Goal: Obtain resource: Download file/media

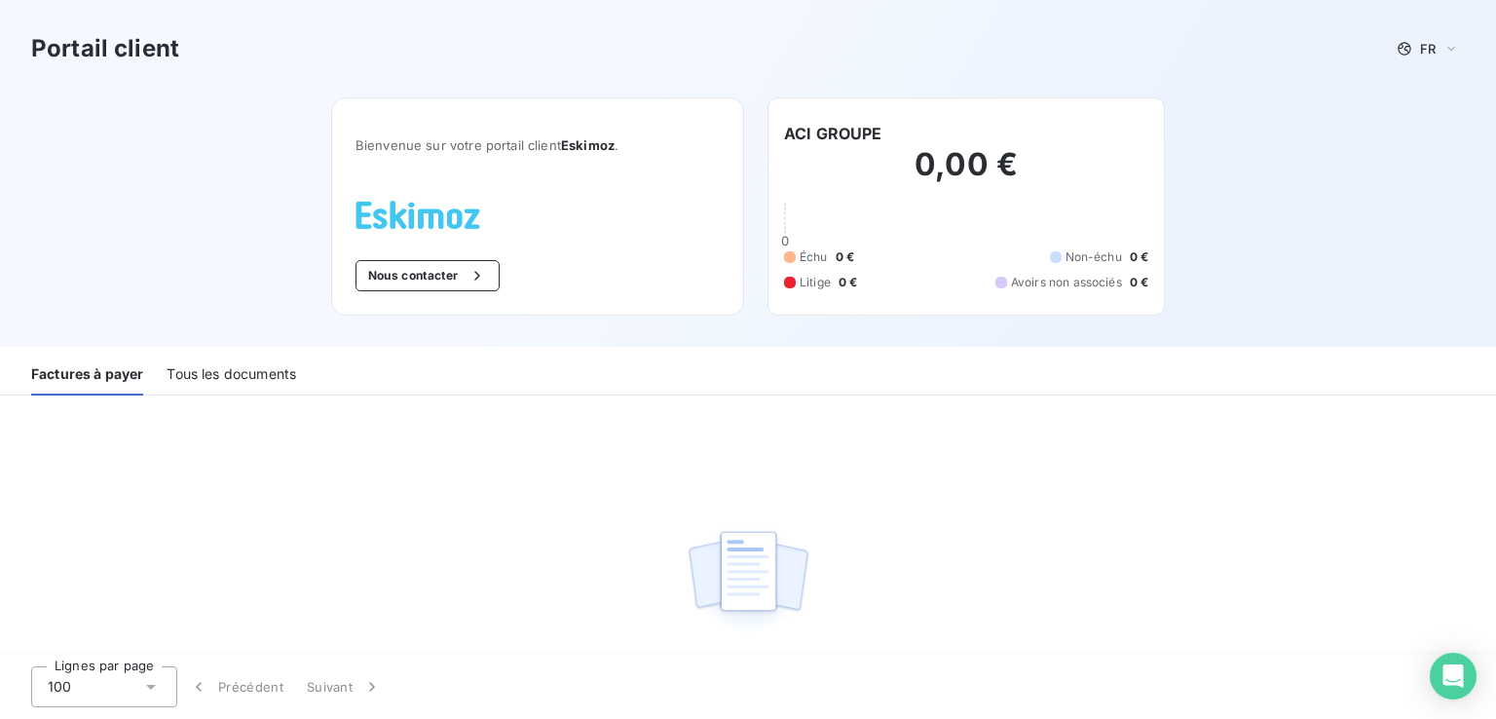
click at [228, 344] on div "Portail client FR Bienvenue sur votre portail client Eskimoz . Nous contacter A…" at bounding box center [748, 173] width 1496 height 347
click at [235, 373] on div "Tous les documents" at bounding box center [232, 375] width 130 height 41
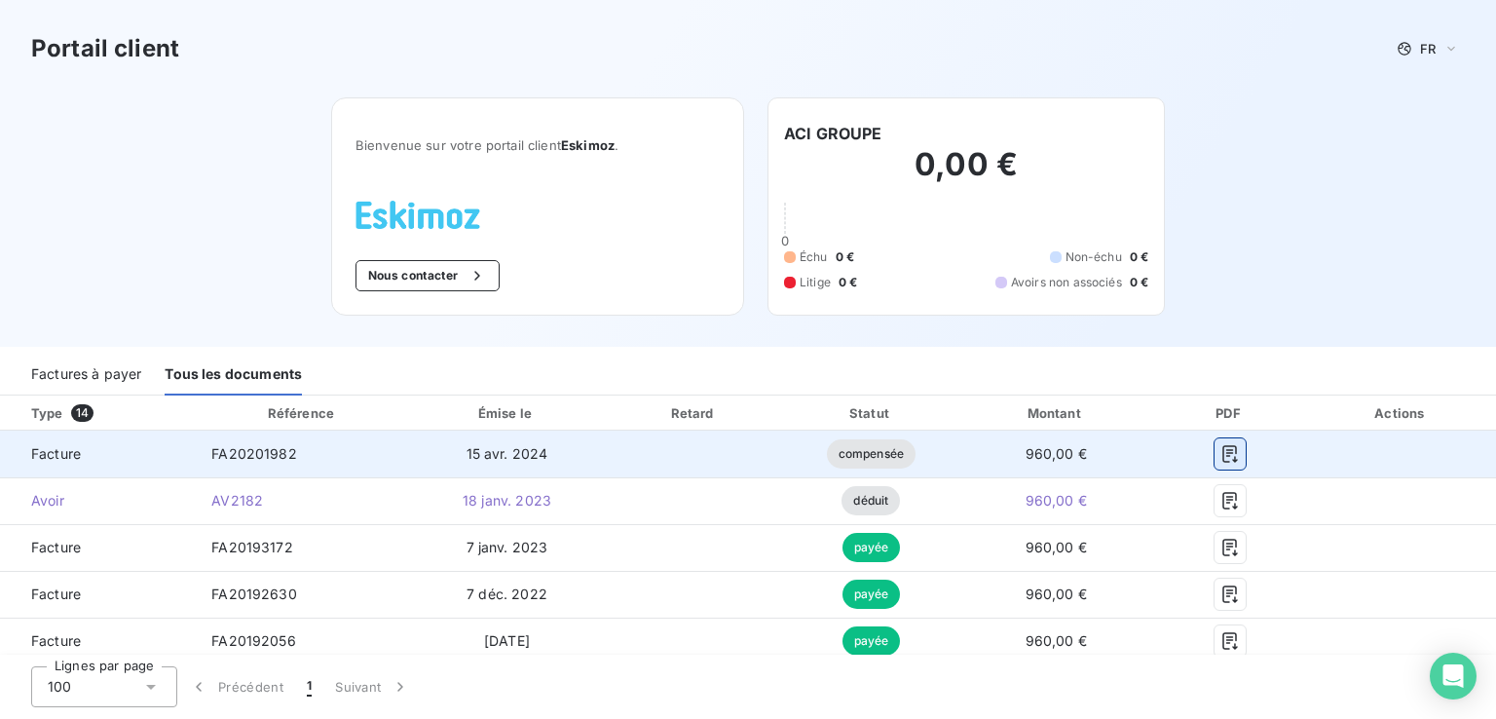
click at [1214, 454] on button "button" at bounding box center [1229, 453] width 31 height 31
